Goal: Information Seeking & Learning: Learn about a topic

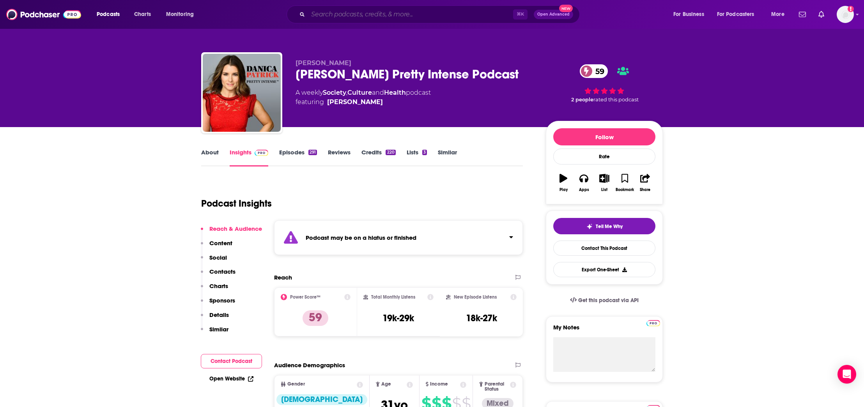
click at [334, 12] on input "Search podcasts, credits, & more..." at bounding box center [410, 14] width 205 height 12
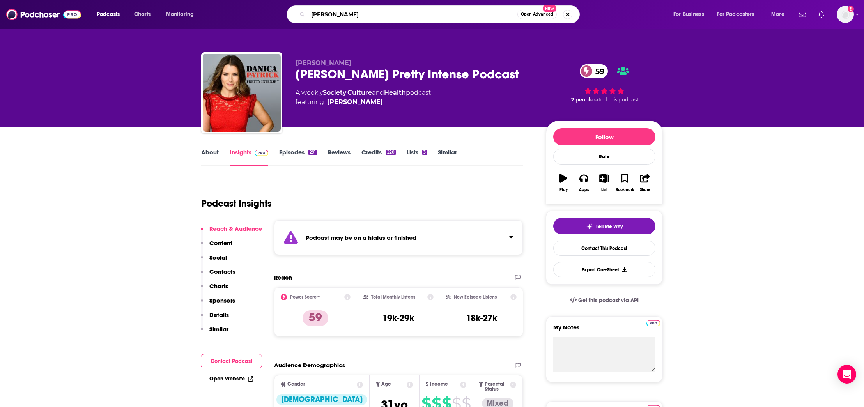
type input "vegan"
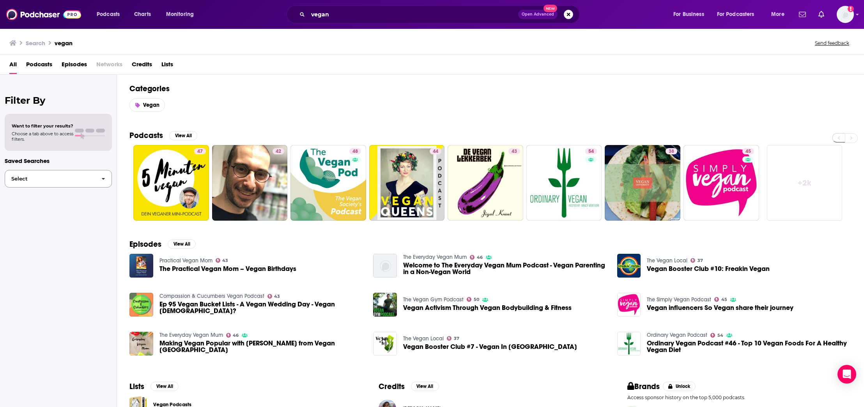
click at [83, 174] on button "Select" at bounding box center [58, 179] width 107 height 18
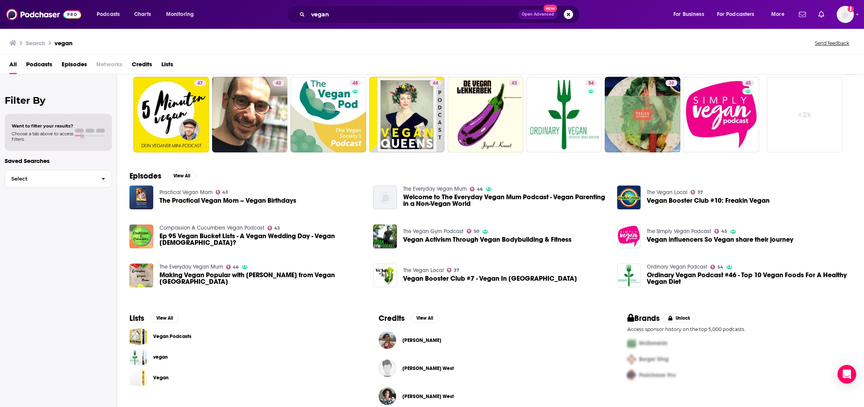
scroll to position [81, 0]
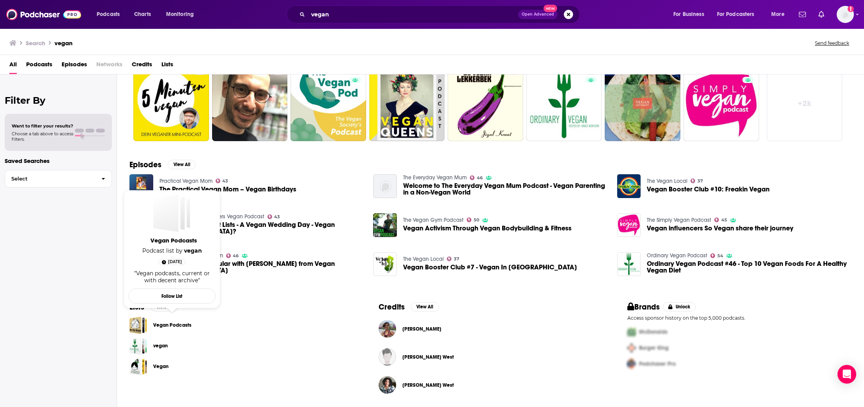
click at [177, 327] on link "Vegan Podcasts" at bounding box center [172, 325] width 38 height 9
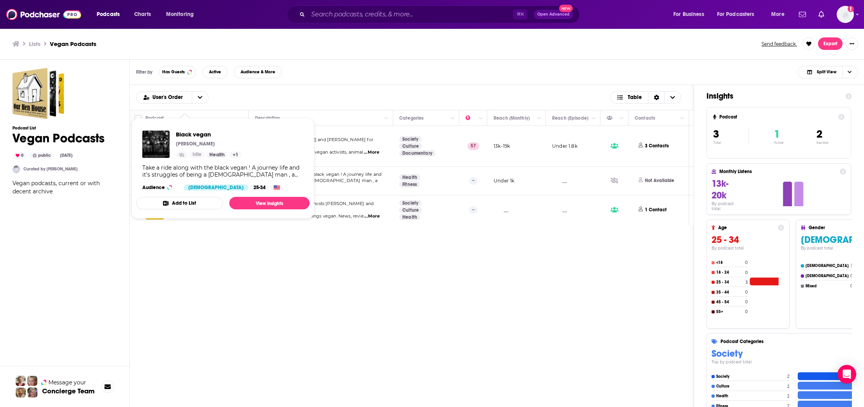
click at [187, 307] on div "User's Order Table Podcast Description Categories Reach (Monthly) Reach (Episod…" at bounding box center [412, 275] width 564 height 380
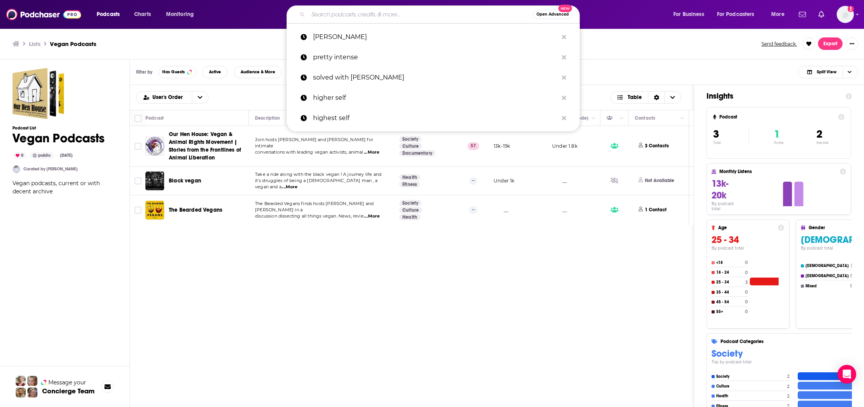
click at [375, 18] on input "Search podcasts, credits, & more..." at bounding box center [420, 14] width 225 height 12
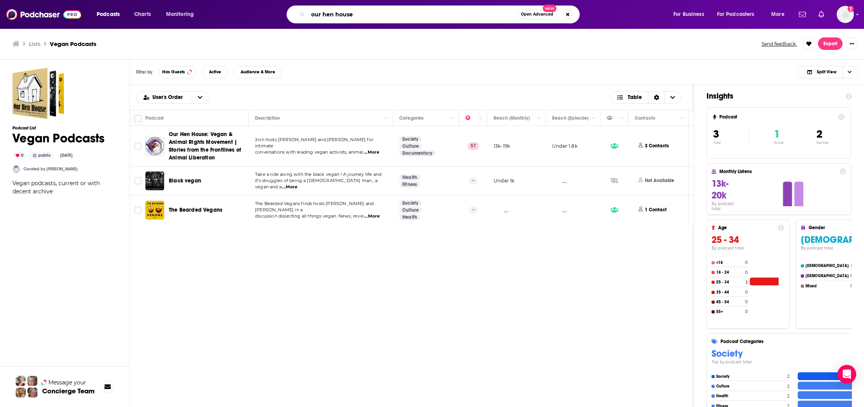
type input "our hen house"
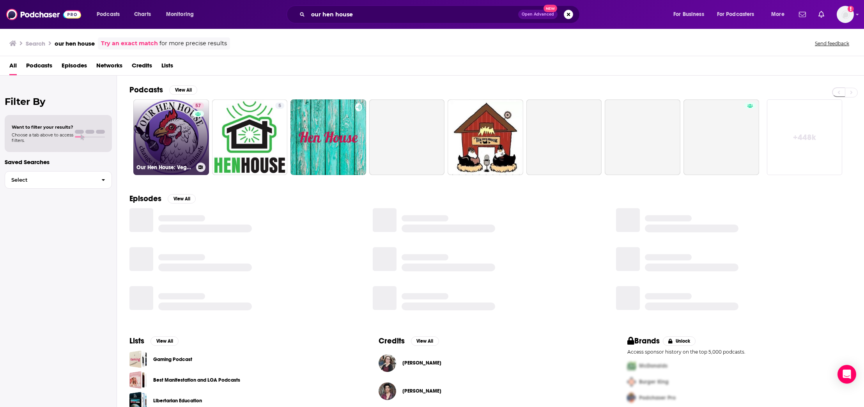
click at [157, 132] on link "57 Our Hen House: Vegan & Animal Rights Movement | Stories from the Frontlines …" at bounding box center [171, 137] width 76 height 76
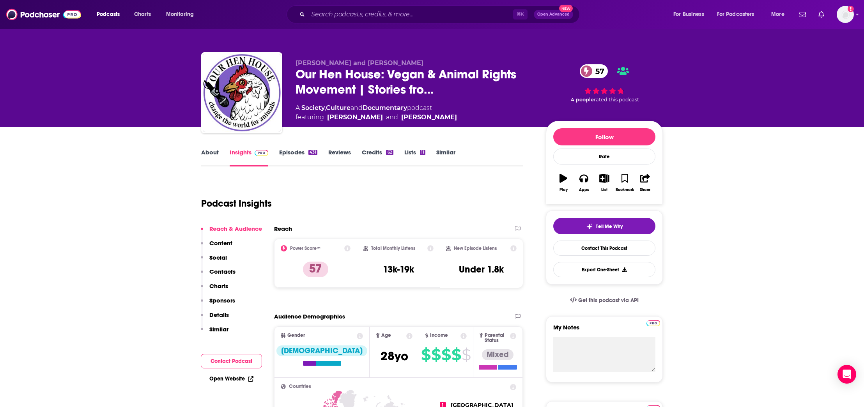
click at [224, 273] on p "Contacts" at bounding box center [222, 271] width 26 height 7
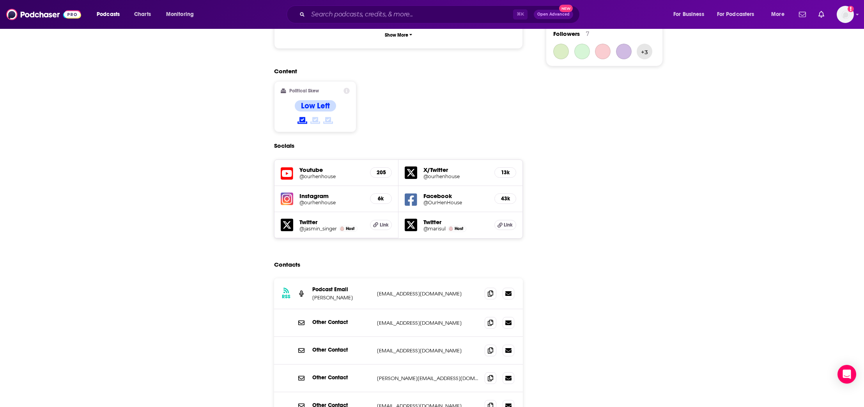
scroll to position [686, 0]
